Goal: Find specific page/section: Find specific page/section

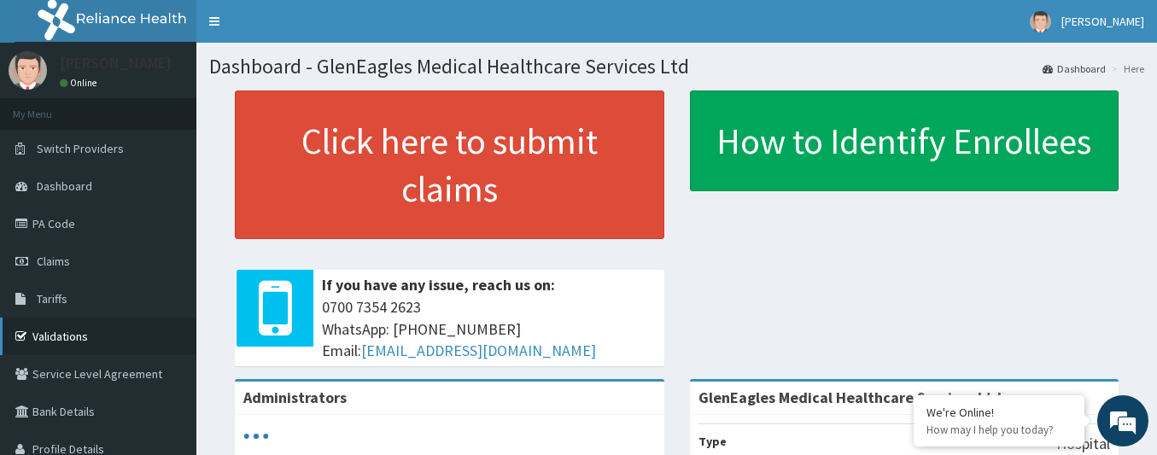
click at [58, 342] on link "Validations" at bounding box center [98, 337] width 196 height 38
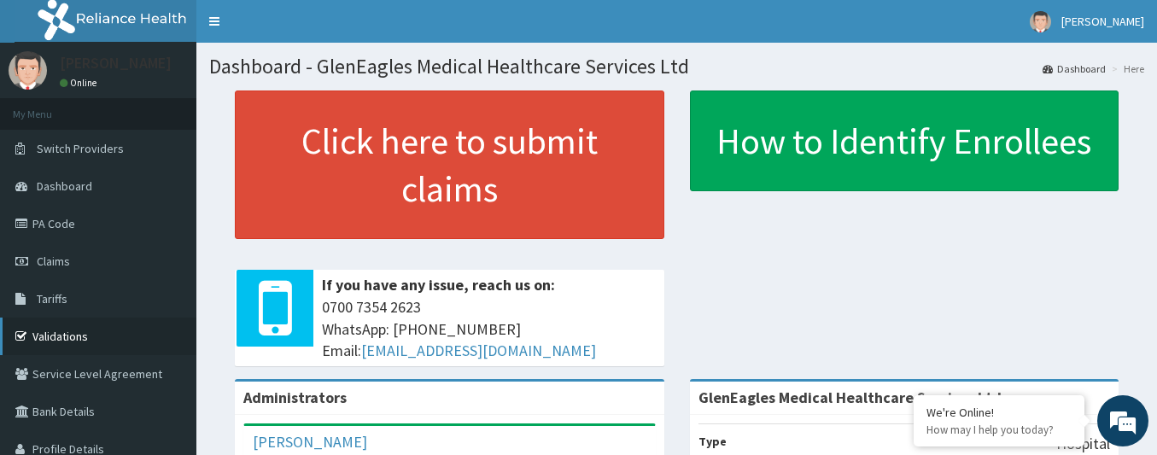
click at [73, 330] on link "Validations" at bounding box center [98, 337] width 196 height 38
